Goal: Browse casually

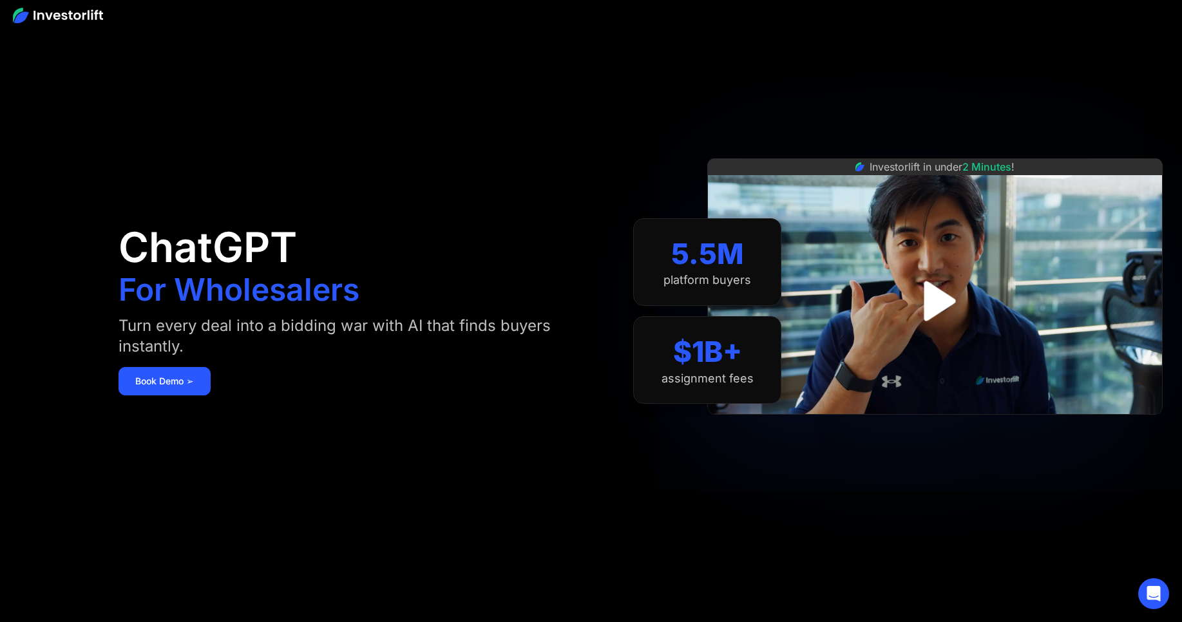
click at [703, 256] on div "5.5M" at bounding box center [707, 254] width 73 height 34
click at [709, 271] on div "5.5M platform buyers" at bounding box center [707, 262] width 148 height 88
click at [709, 279] on div "platform buyers" at bounding box center [707, 280] width 88 height 14
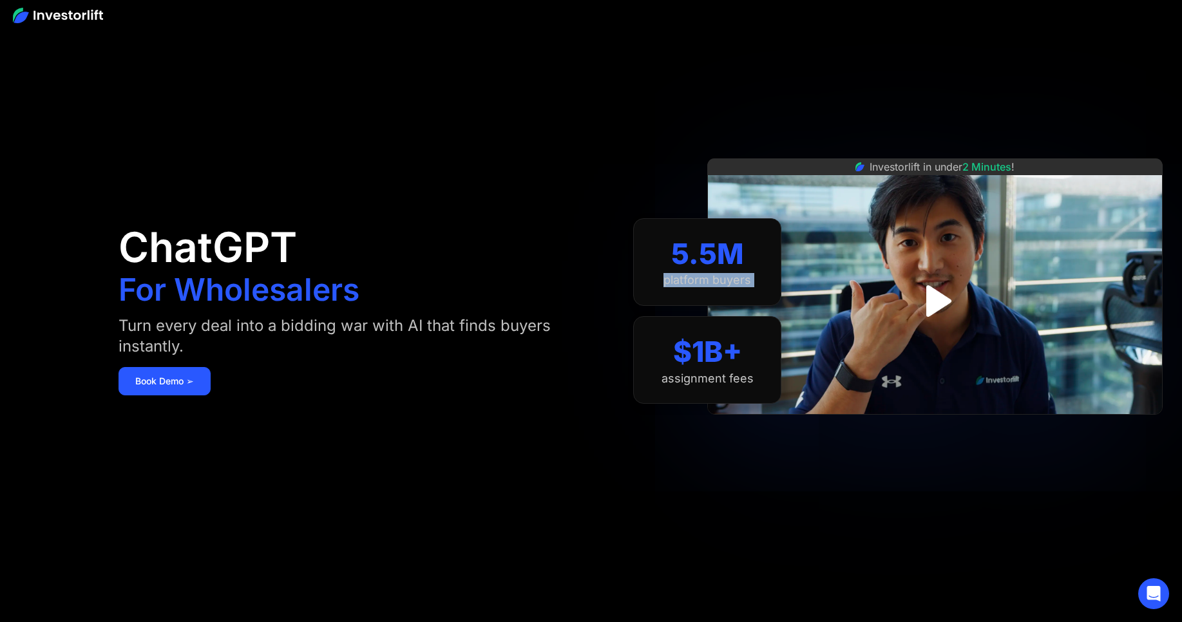
click at [48, 15] on img at bounding box center [58, 15] width 90 height 15
